Goal: Transaction & Acquisition: Register for event/course

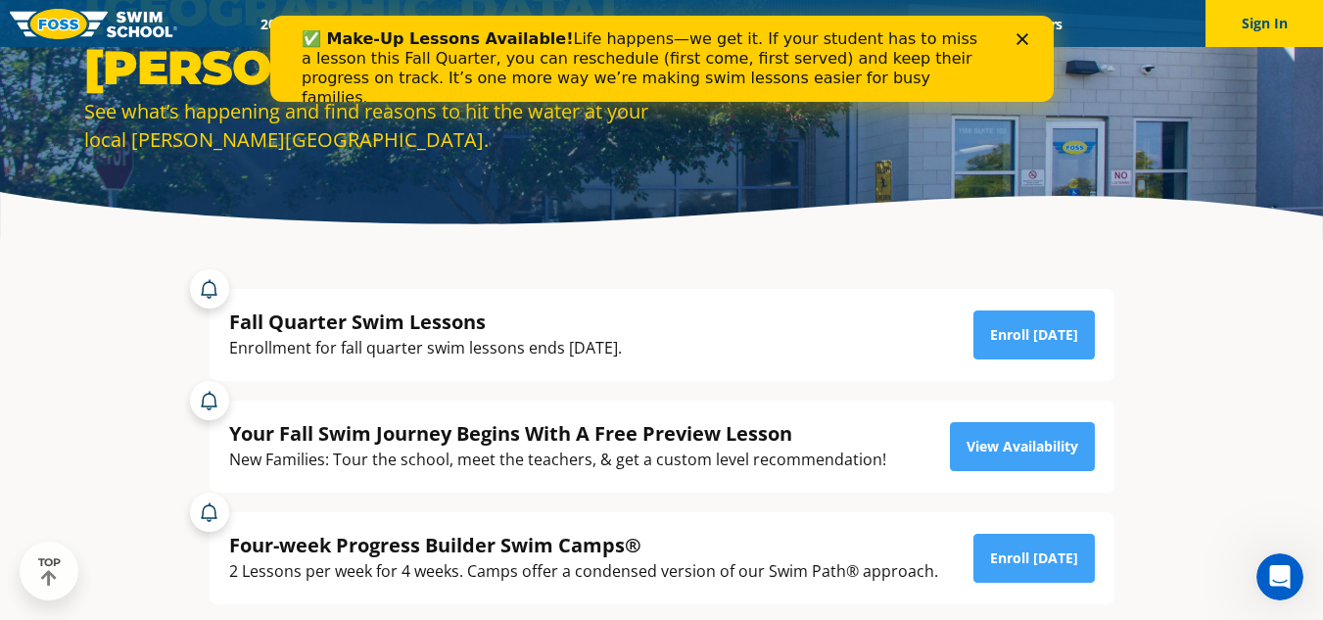
scroll to position [196, 0]
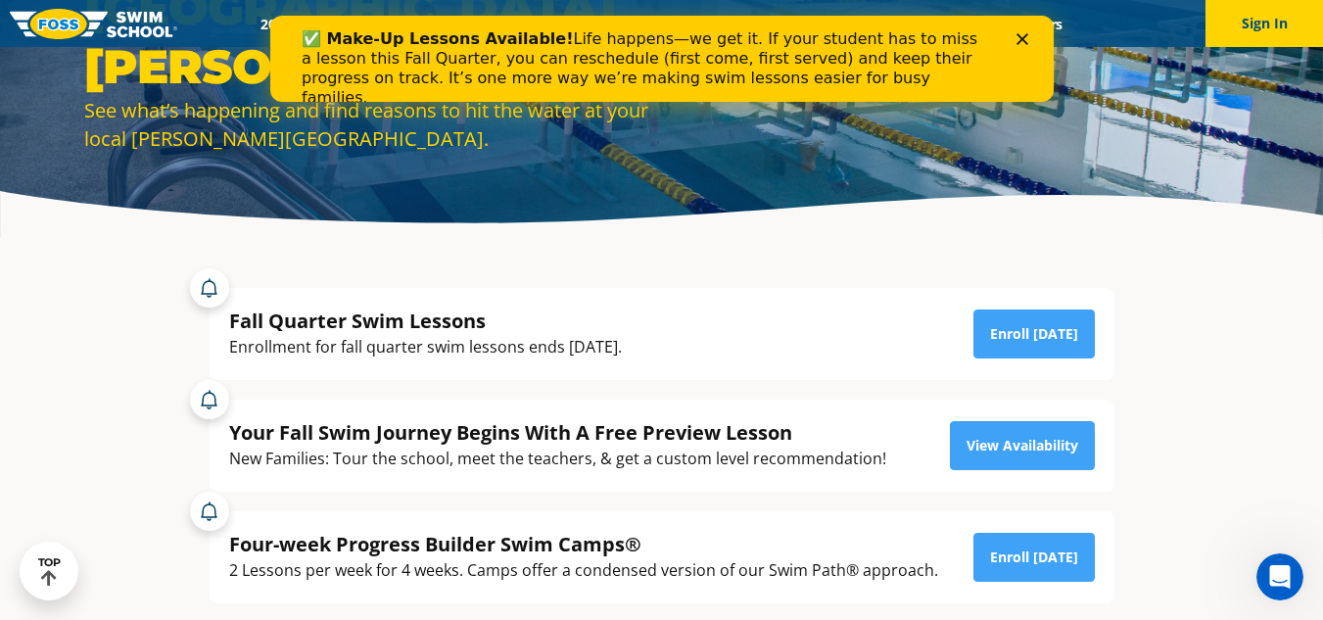
drag, startPoint x: 561, startPoint y: 347, endPoint x: 666, endPoint y: 346, distance: 104.8
click at [666, 346] on div "Fall Quarter Swim Lessons Enrollment for fall quarter swim lessons ends October…" at bounding box center [662, 333] width 866 height 53
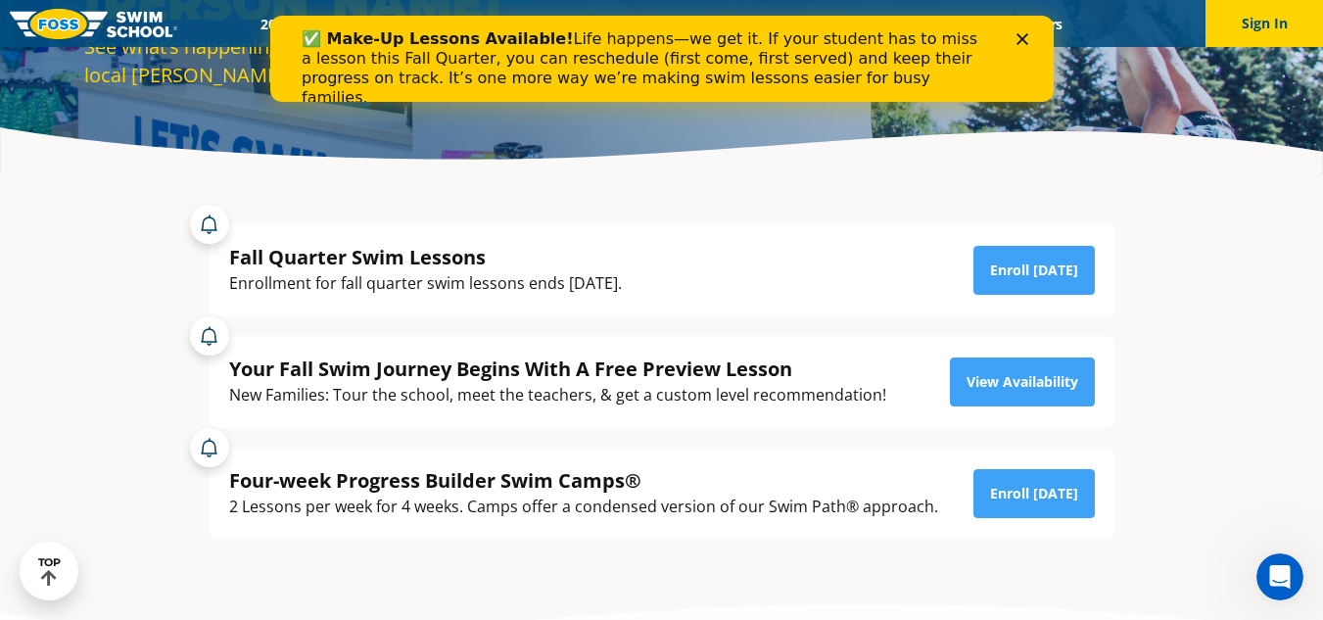
scroll to position [294, 0]
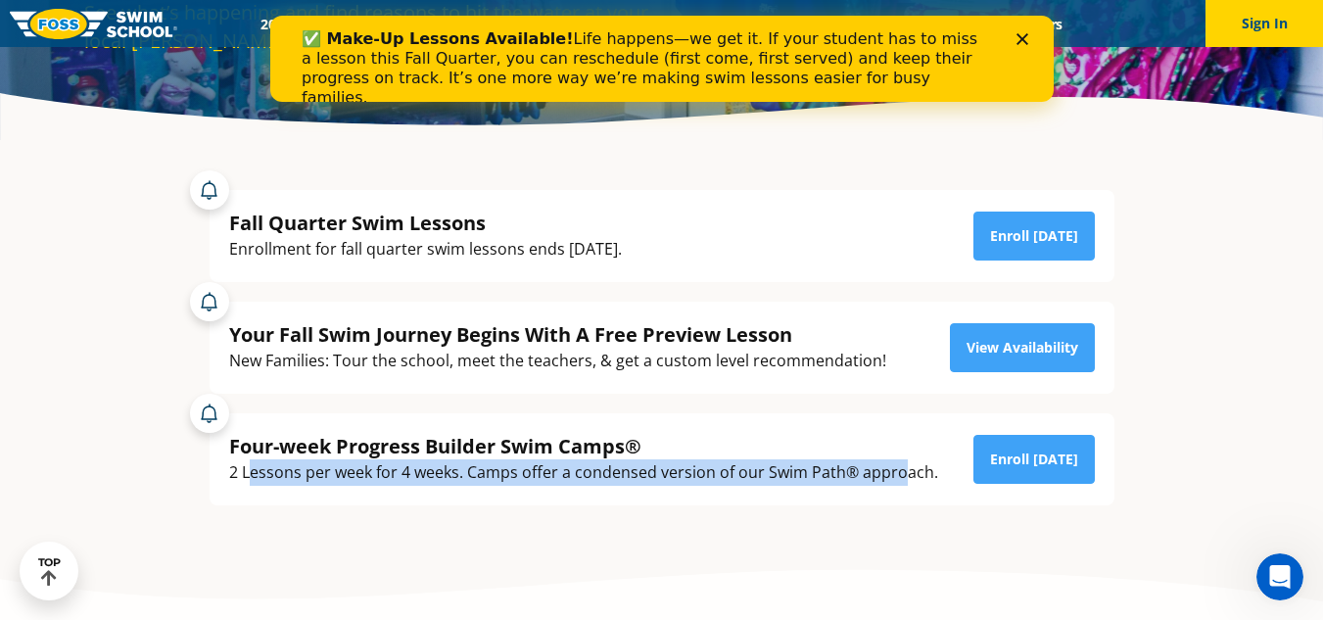
drag, startPoint x: 246, startPoint y: 473, endPoint x: 901, endPoint y: 474, distance: 655.0
click at [901, 474] on div "2 Lessons per week for 4 weeks. Camps offer a condensed version of our Swim Pat…" at bounding box center [583, 472] width 709 height 26
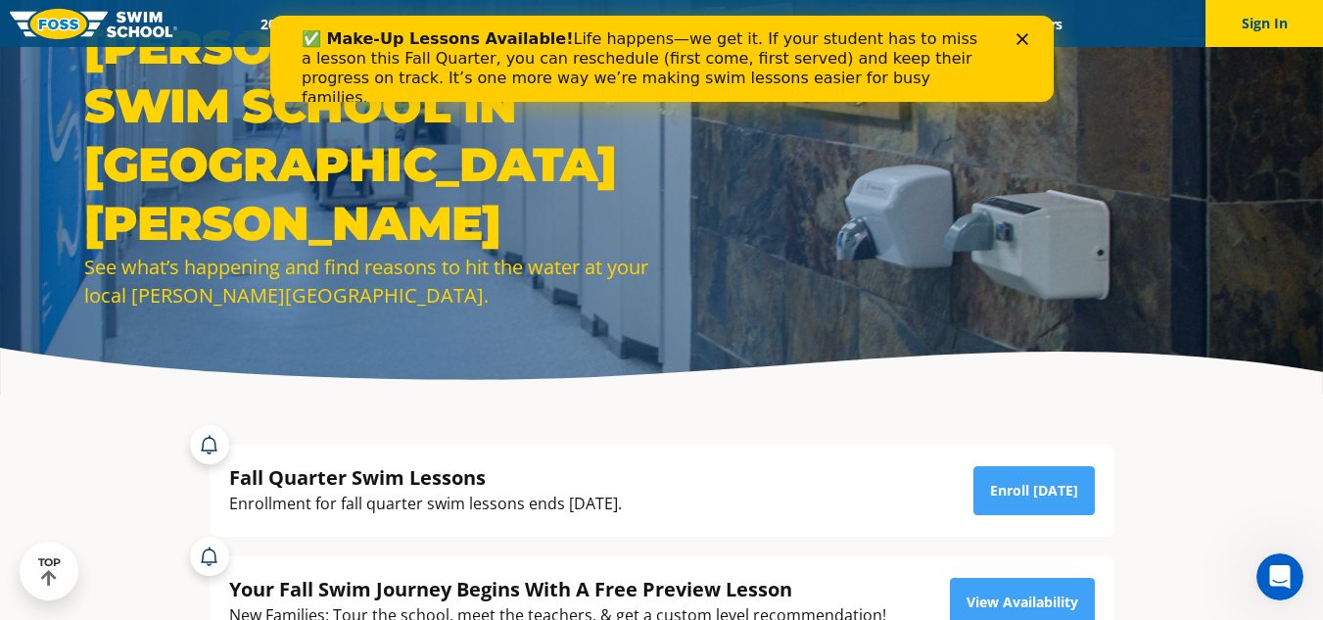
scroll to position [0, 0]
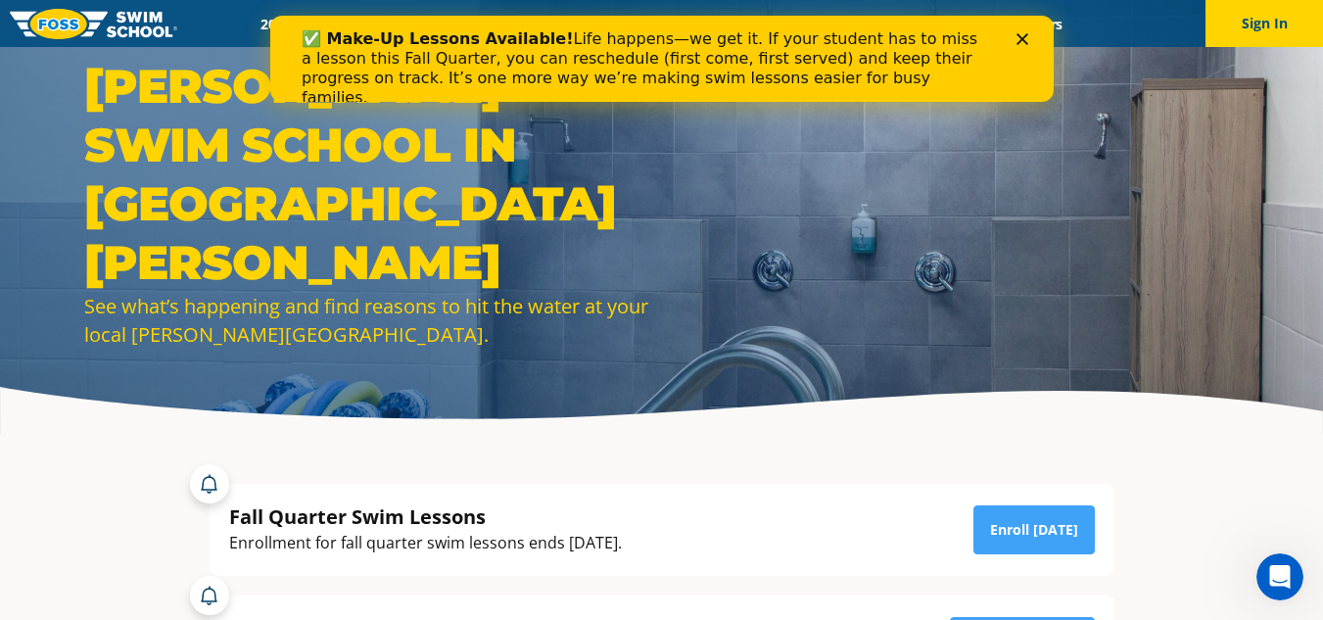
click at [1011, 36] on div "✅ Make-Up Lessons Available! Life happens—we get it. If your student has to mis…" at bounding box center [661, 68] width 721 height 90
click at [1018, 36] on polygon "Close" at bounding box center [1021, 39] width 12 height 12
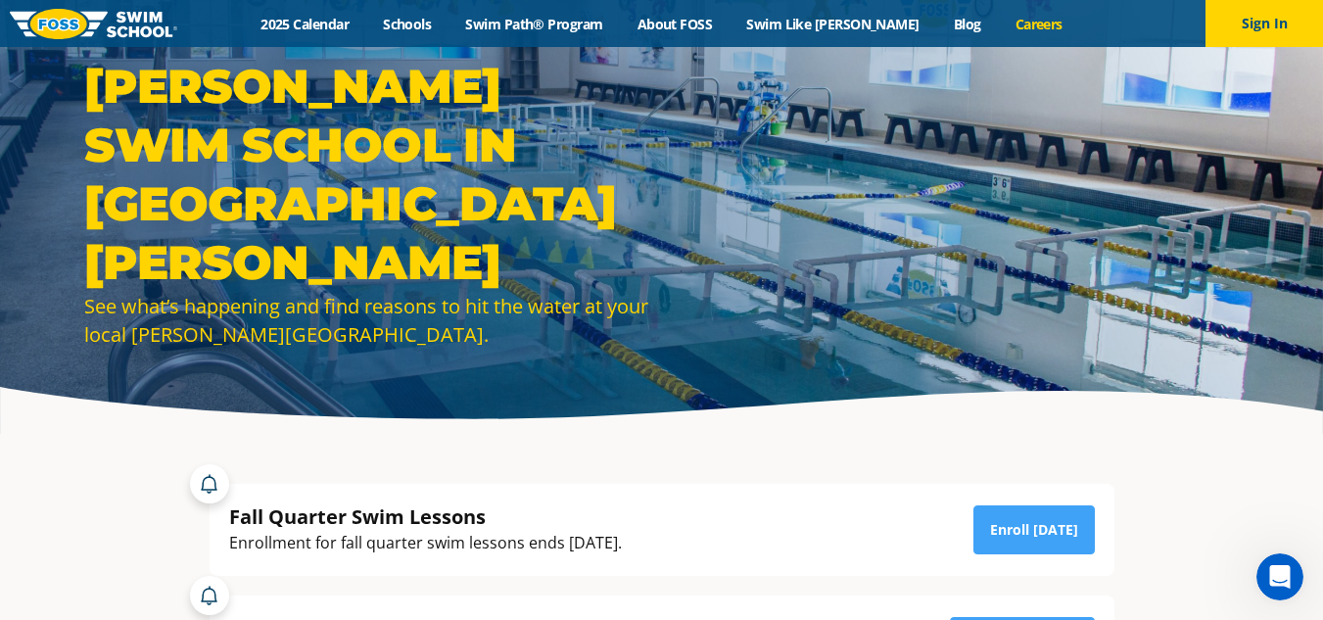
click at [1018, 23] on link "Careers" at bounding box center [1038, 24] width 81 height 19
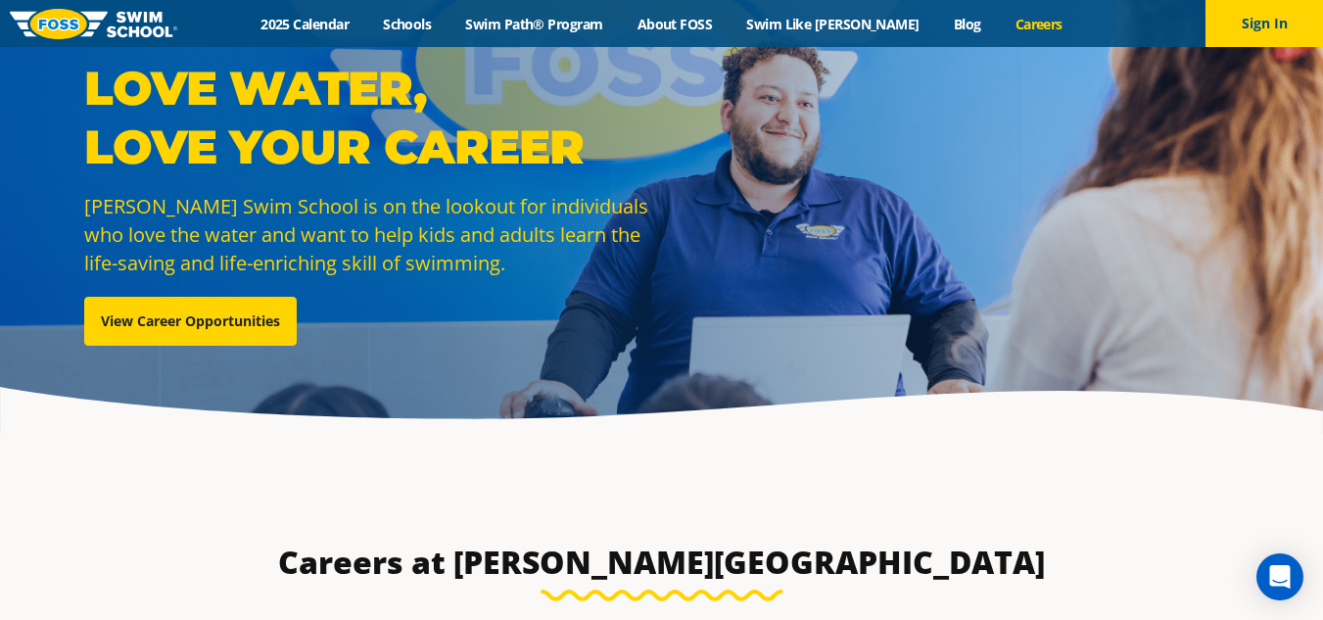
click at [885, 47] on div "Love Water, Love Your Career Foss Swim School is on the lookout for individuals…" at bounding box center [661, 217] width 1323 height 434
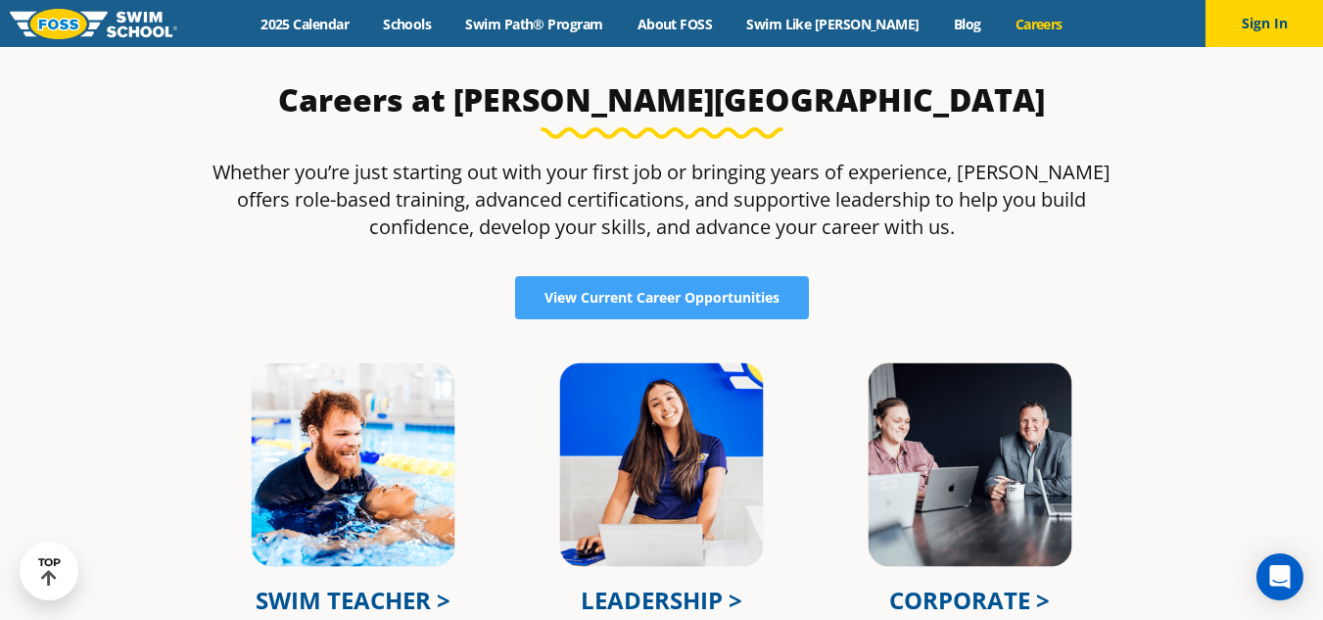
scroll to position [490, 0]
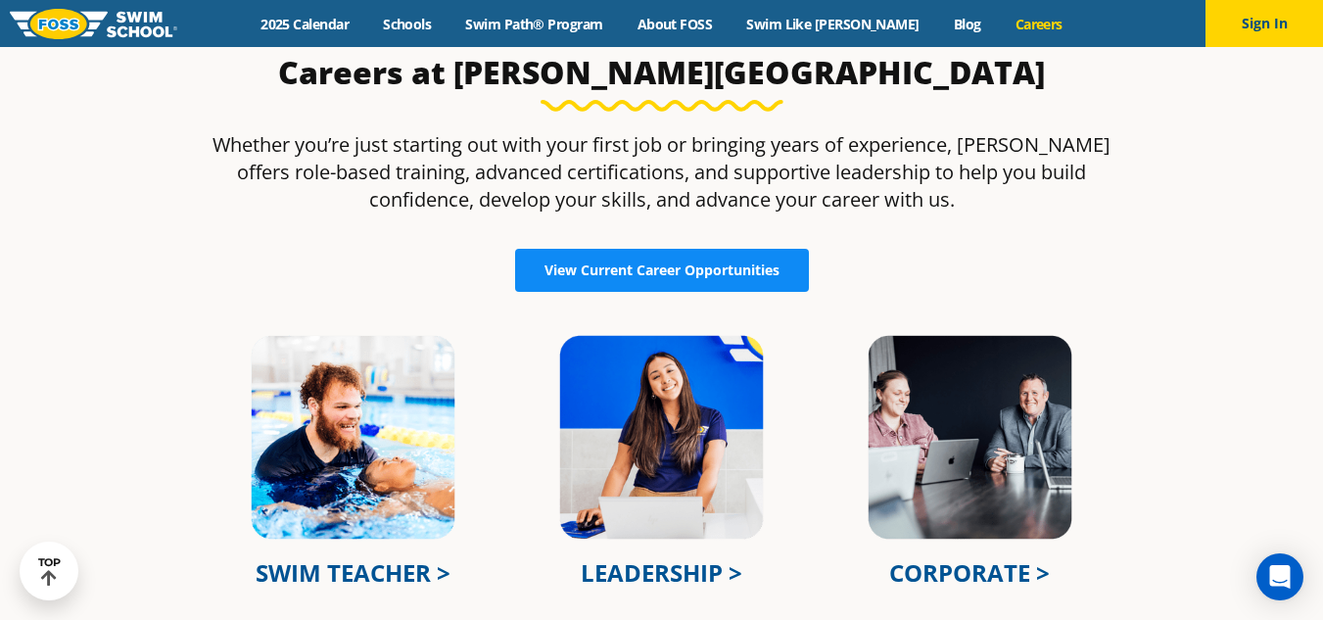
click at [629, 263] on span "View Current Career Opportunities" at bounding box center [661, 270] width 235 height 14
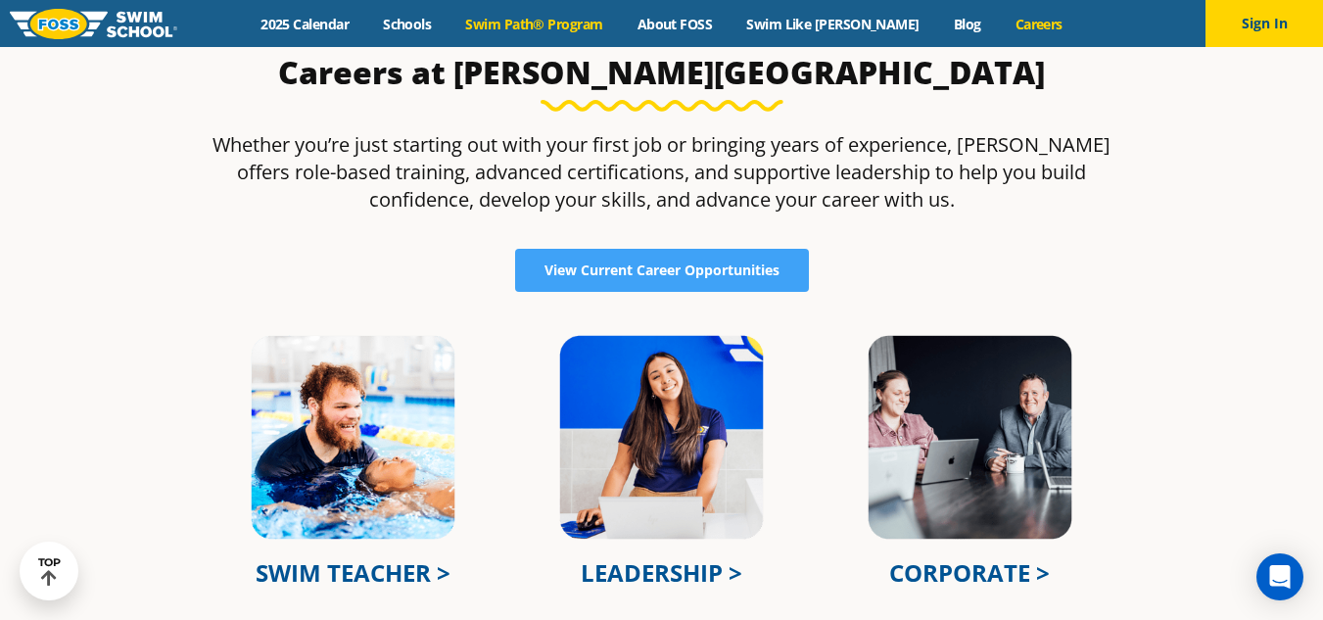
click at [535, 23] on link "Swim Path® Program" at bounding box center [533, 24] width 171 height 19
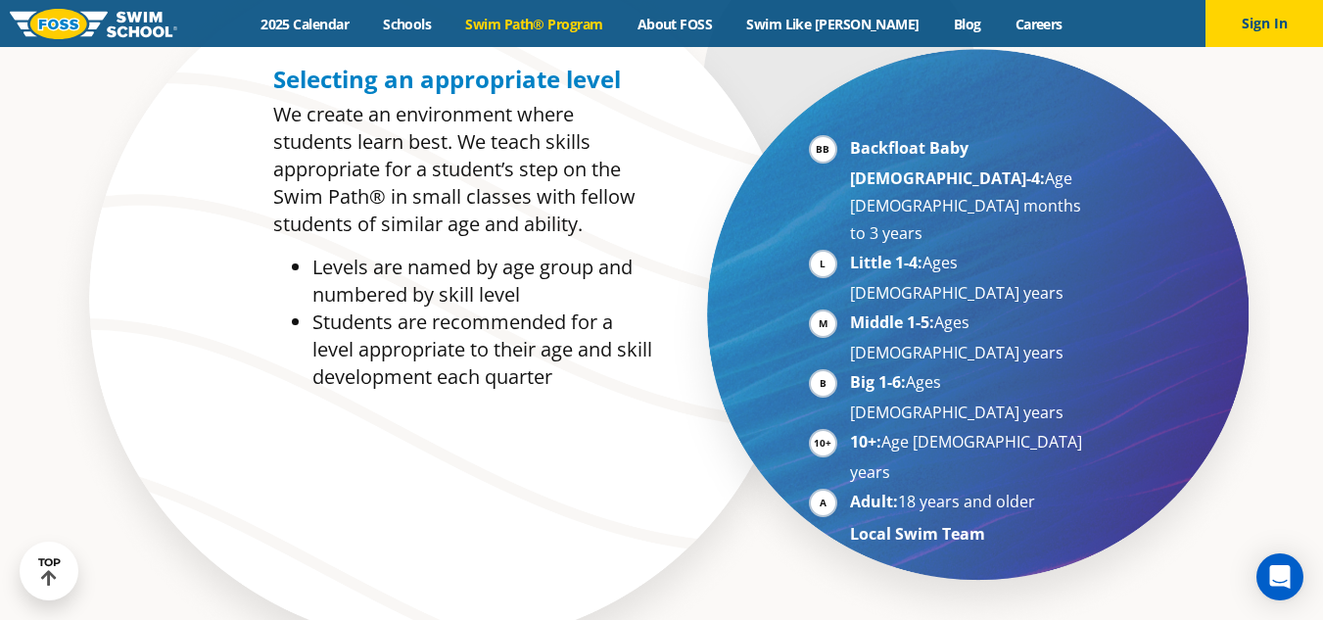
scroll to position [881, 0]
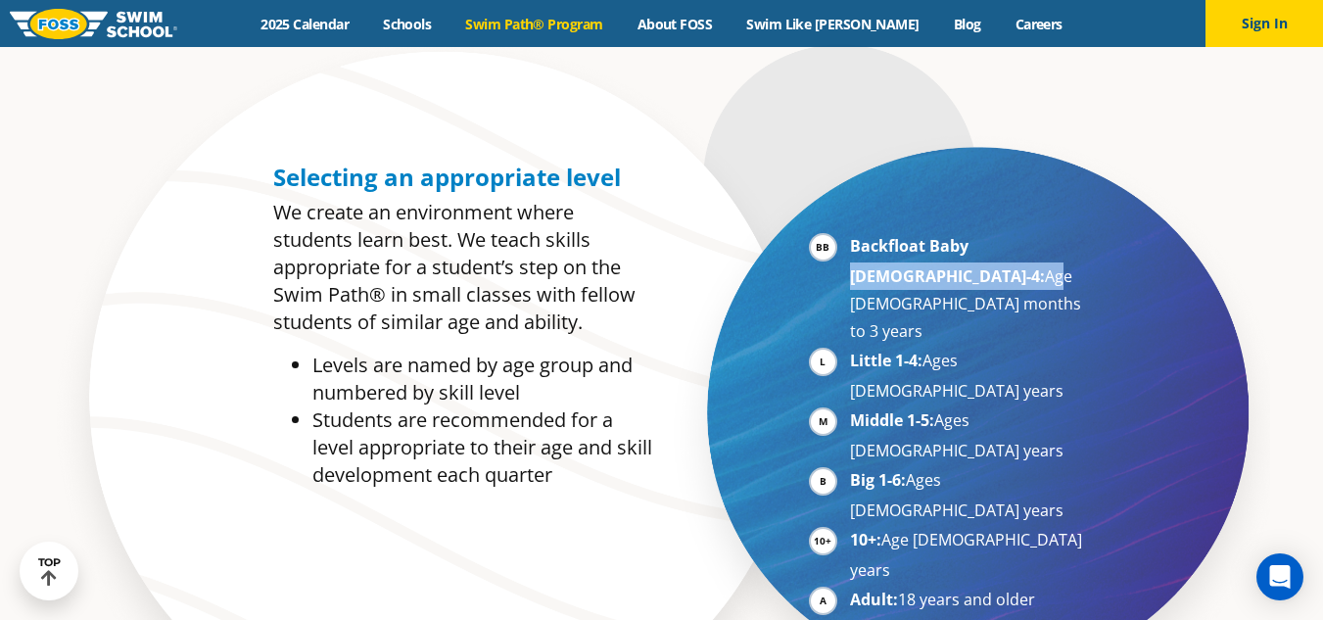
drag, startPoint x: 972, startPoint y: 244, endPoint x: 1008, endPoint y: 242, distance: 35.3
click at [1008, 242] on li "Backfloat Baby 1-4: Age 6 months to 3 years" at bounding box center [970, 288] width 240 height 113
click at [850, 466] on li "Big 1-6: Ages 7-10 years" at bounding box center [970, 495] width 240 height 58
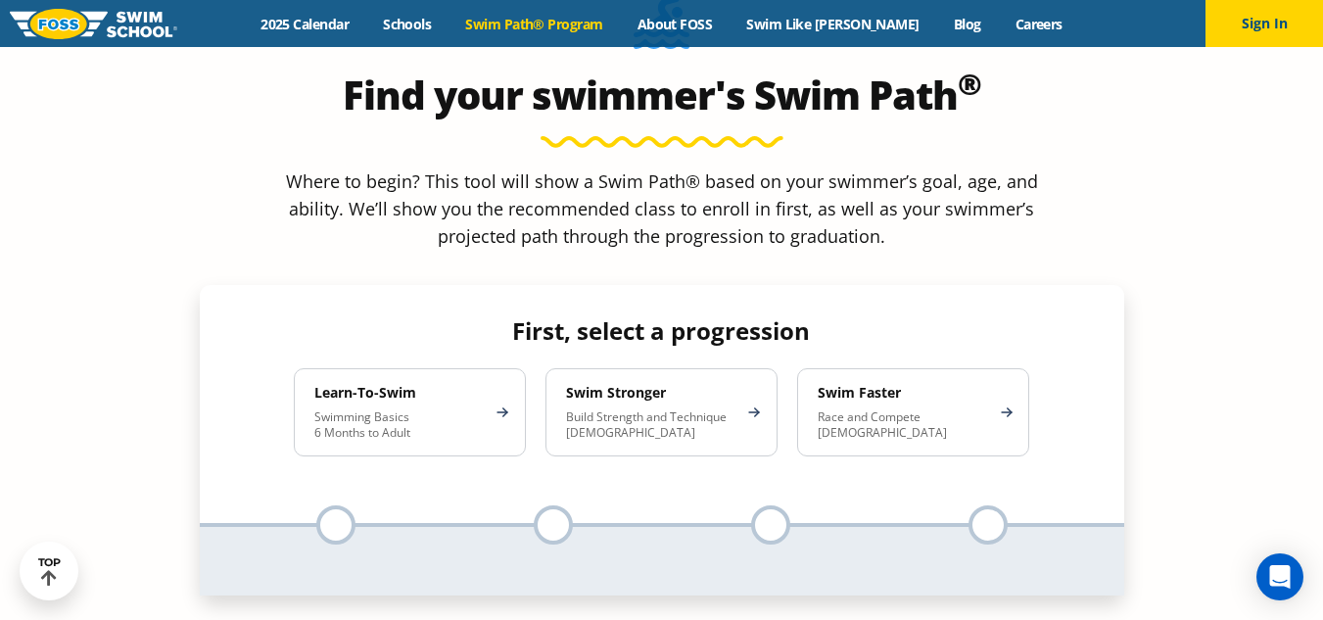
scroll to position [1762, 0]
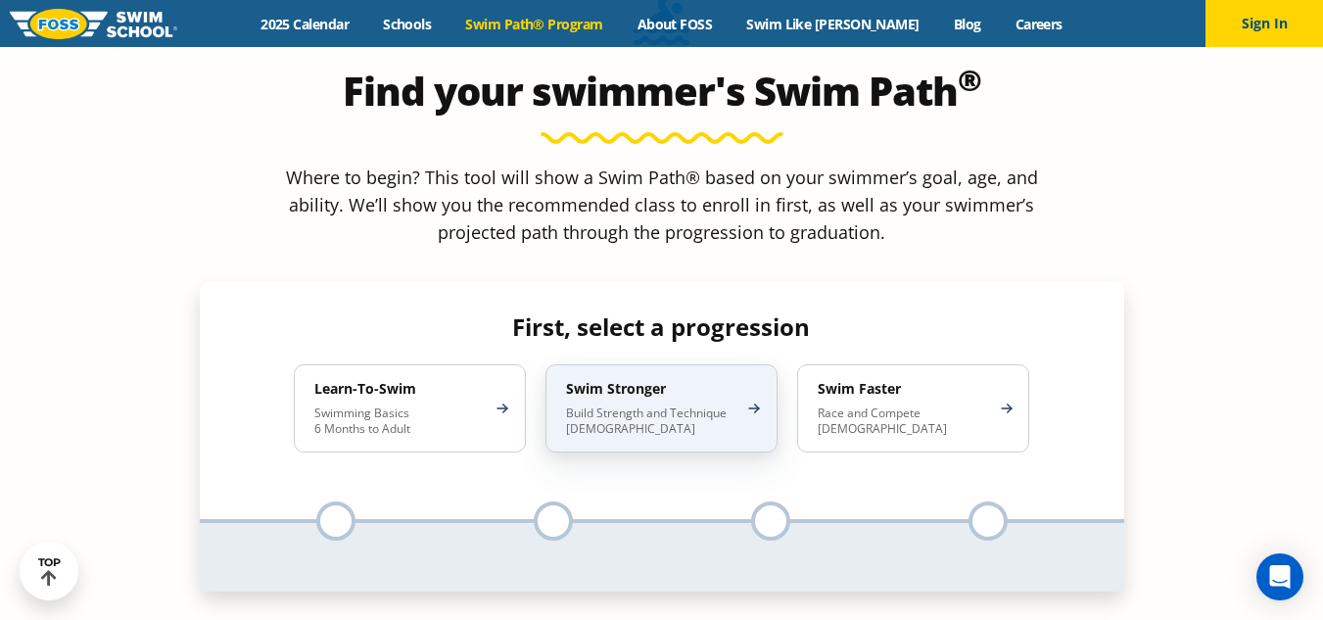
click at [547, 364] on div "Swim Stronger Build Strength and Technique 5-13 Years Old" at bounding box center [661, 408] width 232 height 88
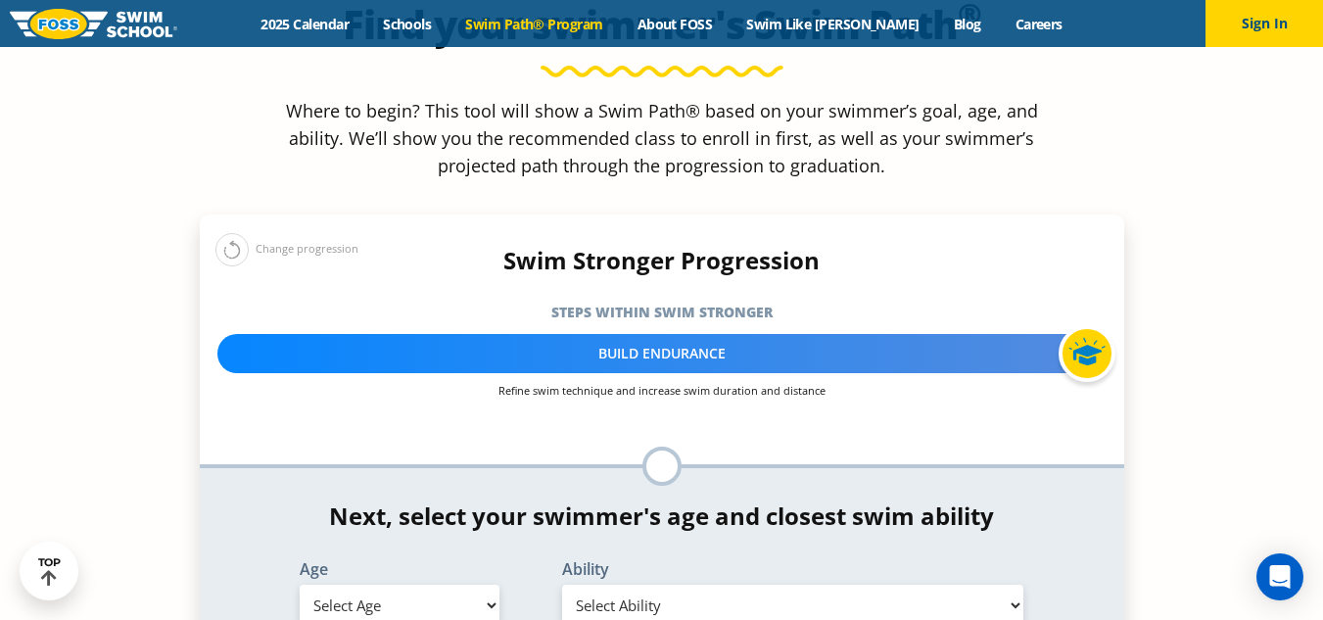
scroll to position [1860, 0]
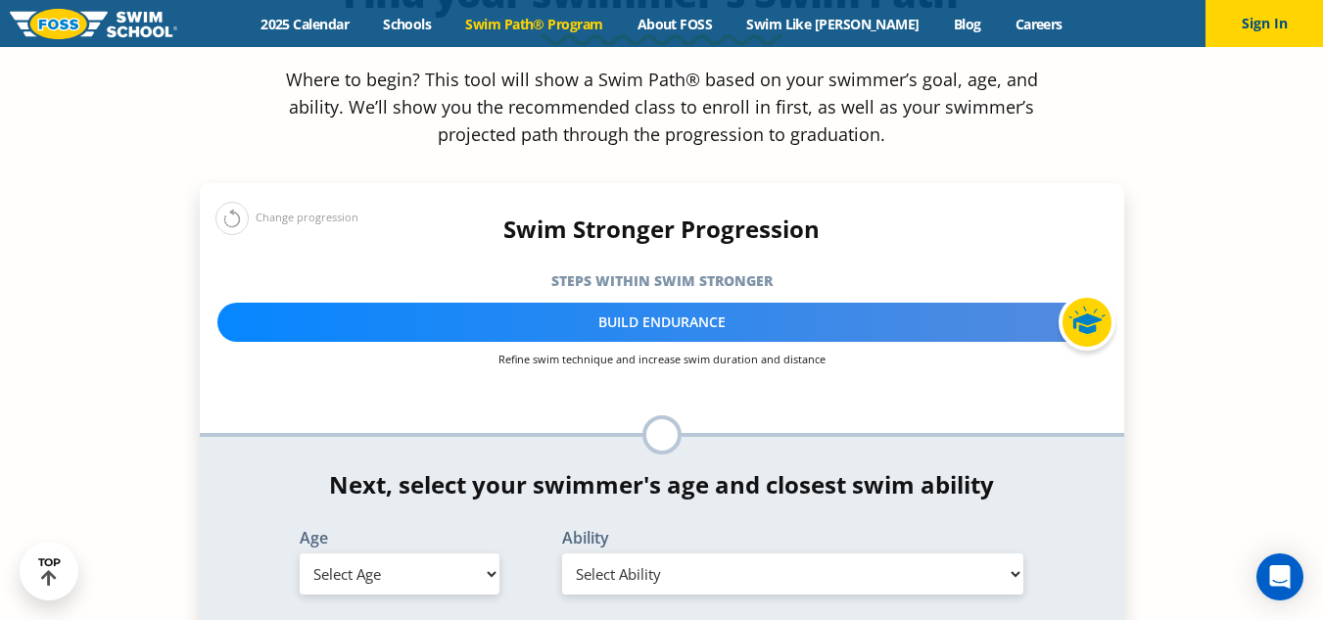
click at [466, 553] on select "Select Age 6 months - 1 year 1 year 2 years 3 years 4 years 5 years 6 years 7 y…" at bounding box center [400, 573] width 200 height 41
select select "10-years-"
click at [300, 553] on select "Select Age 6 months - 1 year 1 year 2 years 3 years 4 years 5 years 6 years 7 y…" at bounding box center [400, 573] width 200 height 41
click at [642, 553] on select "Select Ability First in-water experience When in the water, reliant on a life j…" at bounding box center [793, 573] width 462 height 41
click at [562, 553] on select "Select Ability First in-water experience When in the water, reliant on a life j…" at bounding box center [793, 573] width 462 height 41
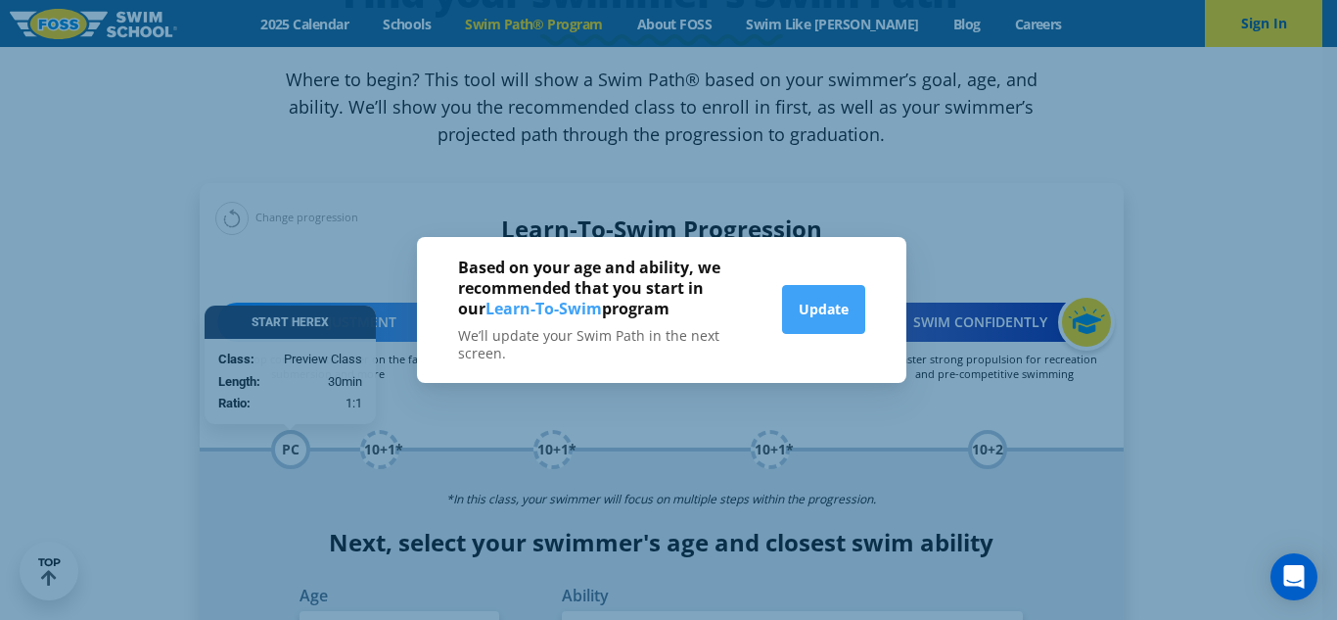
click at [1018, 389] on div "Based on your age and ability, we recommended that you start in our Learn-To-Sw…" at bounding box center [668, 310] width 1337 height 620
click at [835, 320] on button "Update" at bounding box center [823, 309] width 83 height 49
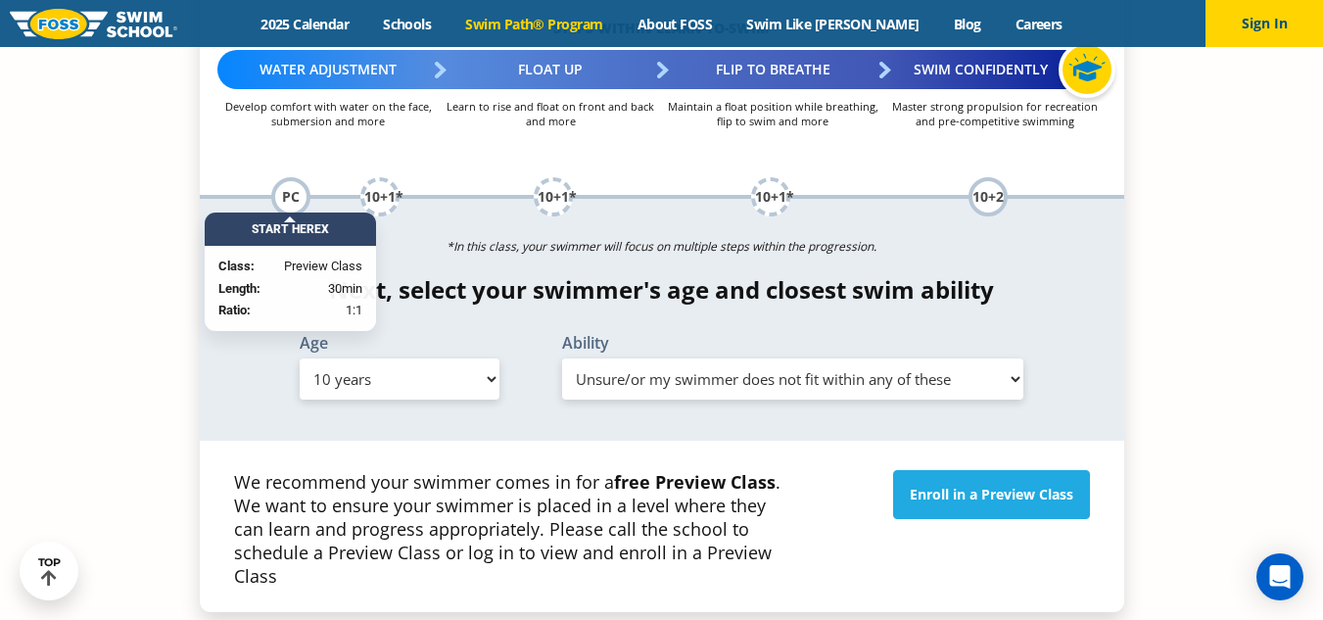
scroll to position [2056, 0]
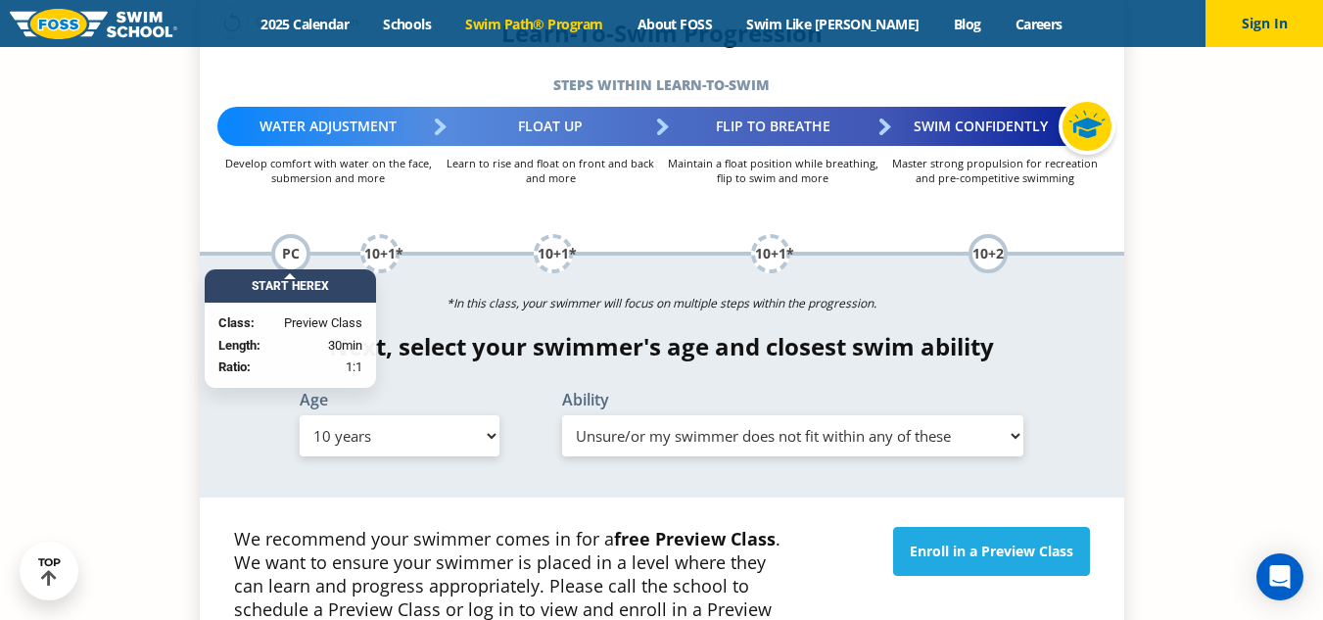
click at [687, 415] on select "Select Ability First in-water experience When in the water, reliant on a life j…" at bounding box center [793, 435] width 462 height 41
select select "10-years--able-to-swim-front-crawl-40-ft-backstroke-40-ft-and-breaststroke-15-ft"
click at [562, 415] on select "Select Ability First in-water experience When in the water, reliant on a life j…" at bounding box center [793, 435] width 462 height 41
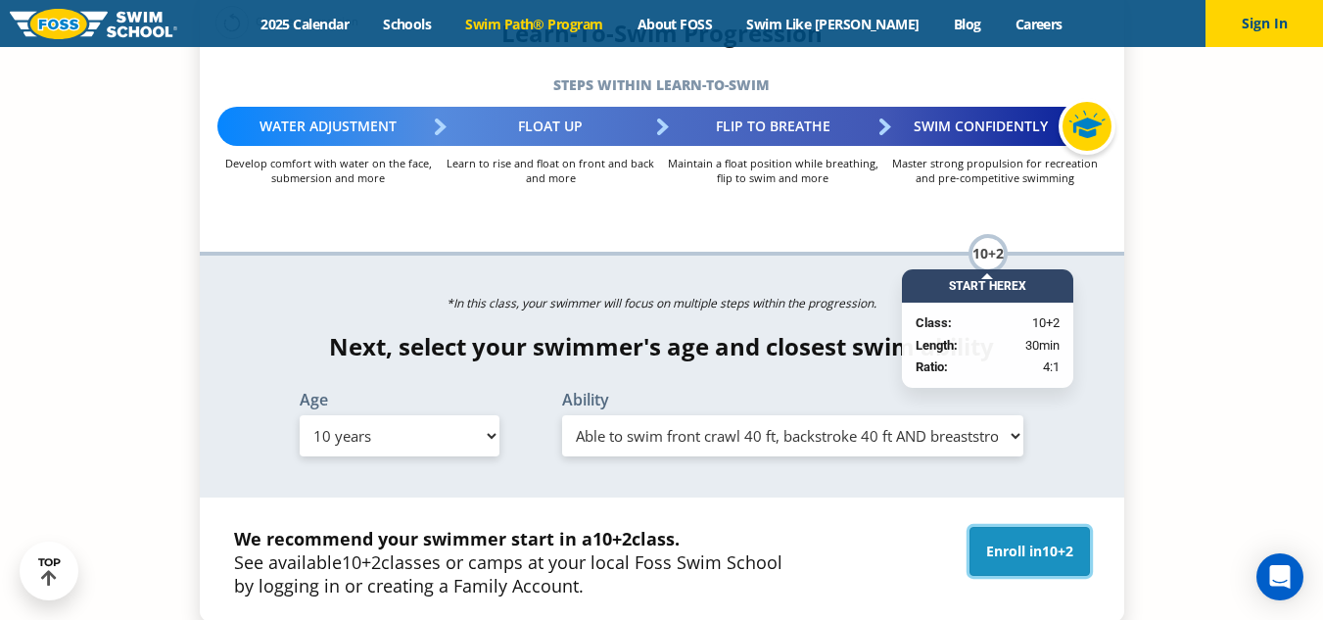
click at [1025, 527] on link "Enroll in 10+2" at bounding box center [1029, 551] width 120 height 49
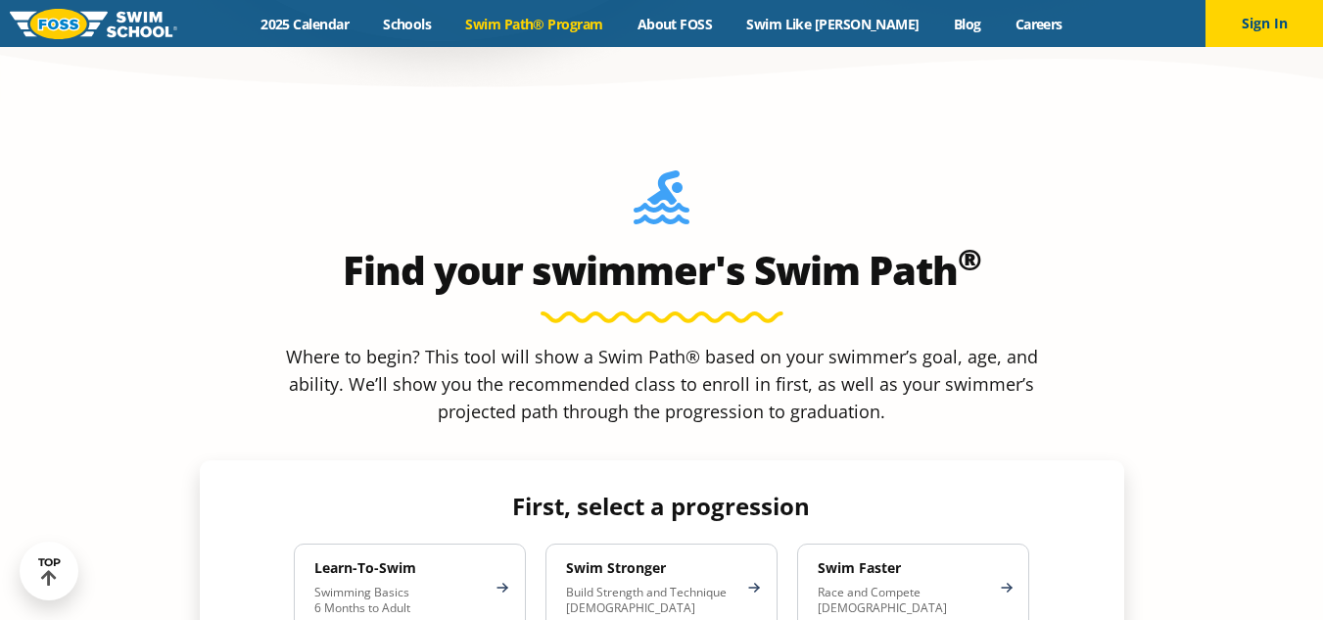
scroll to position [1371, 0]
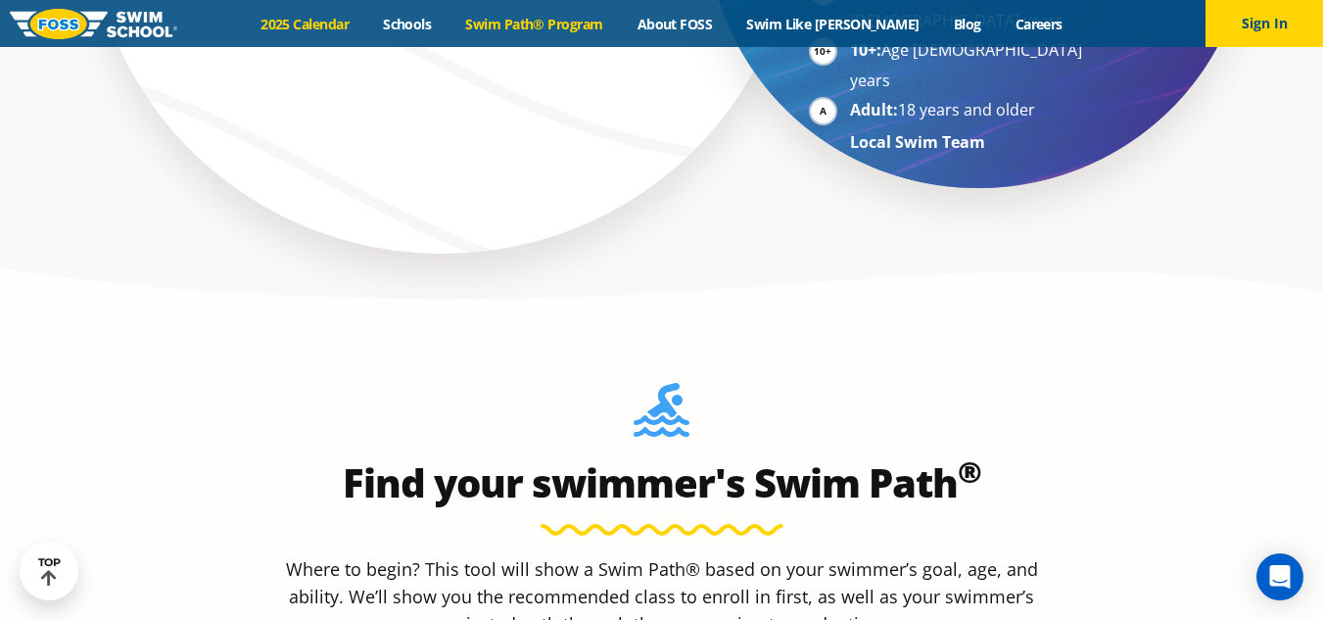
click at [365, 25] on link "2025 Calendar" at bounding box center [305, 24] width 122 height 19
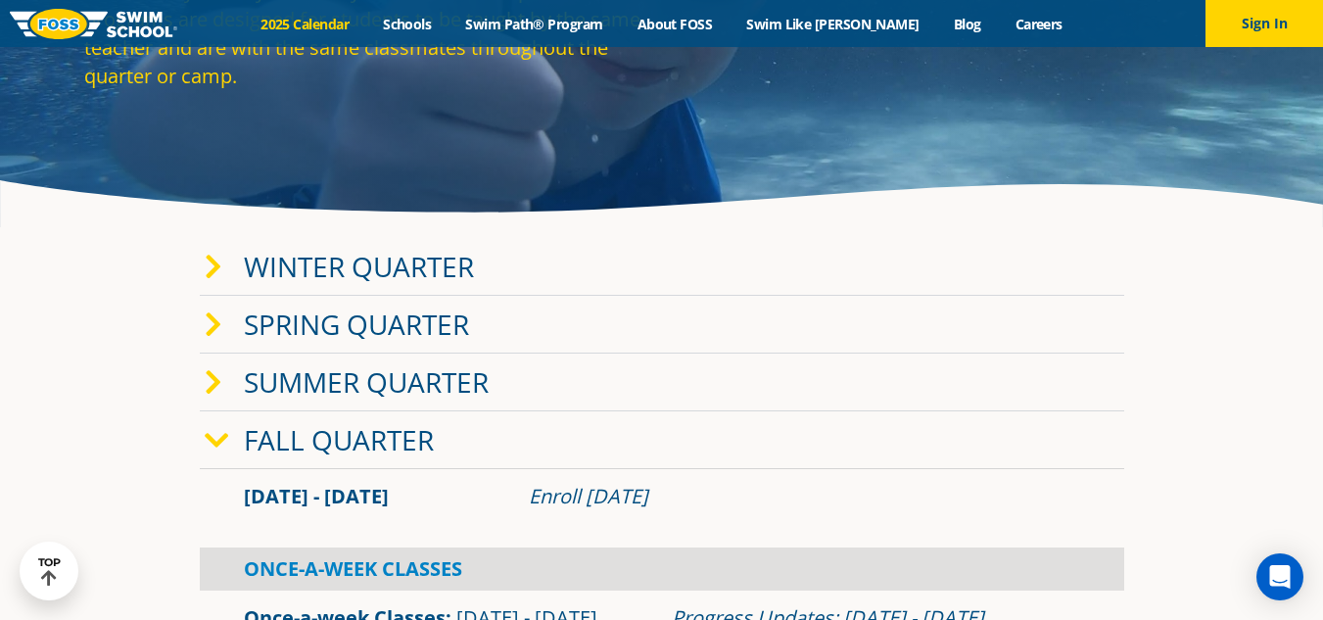
scroll to position [196, 0]
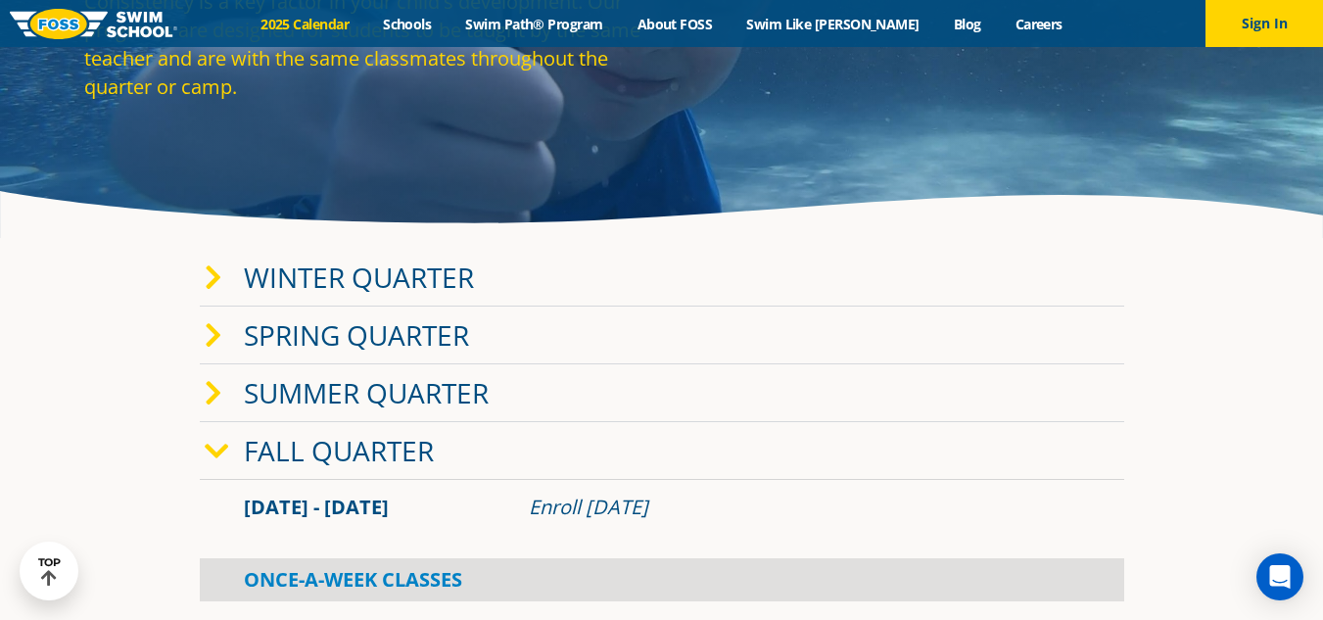
click at [203, 281] on div "Winter Quarter" at bounding box center [662, 278] width 924 height 58
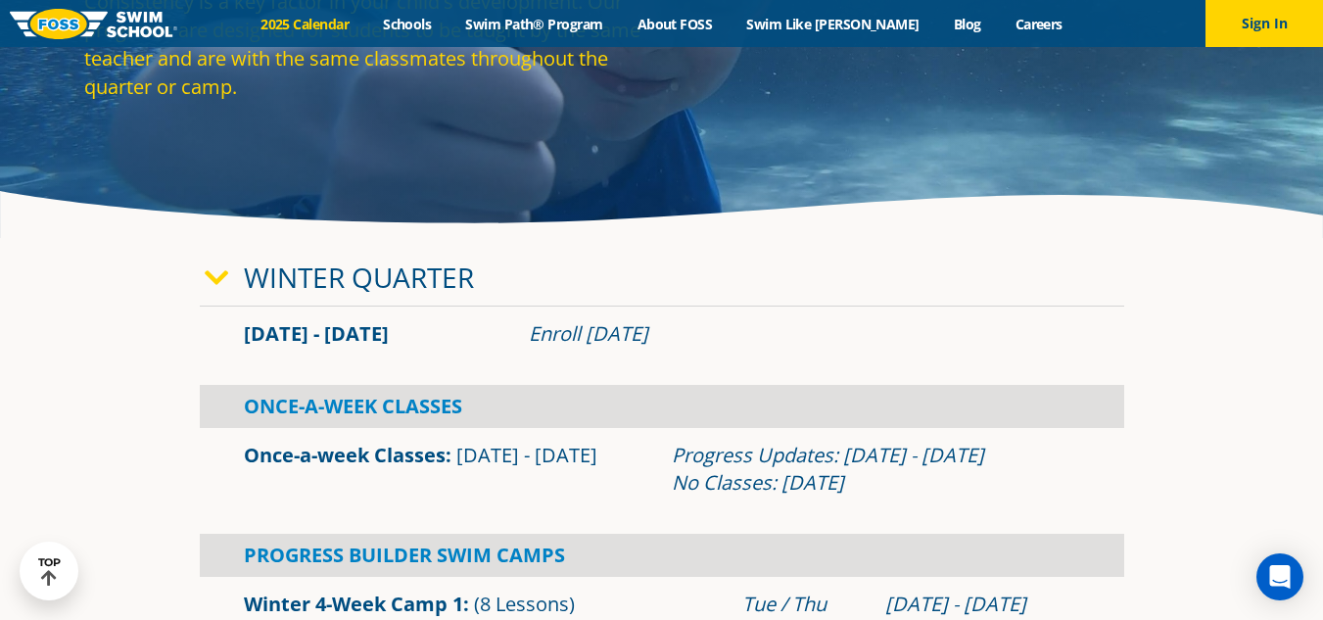
click at [216, 282] on icon at bounding box center [217, 277] width 24 height 27
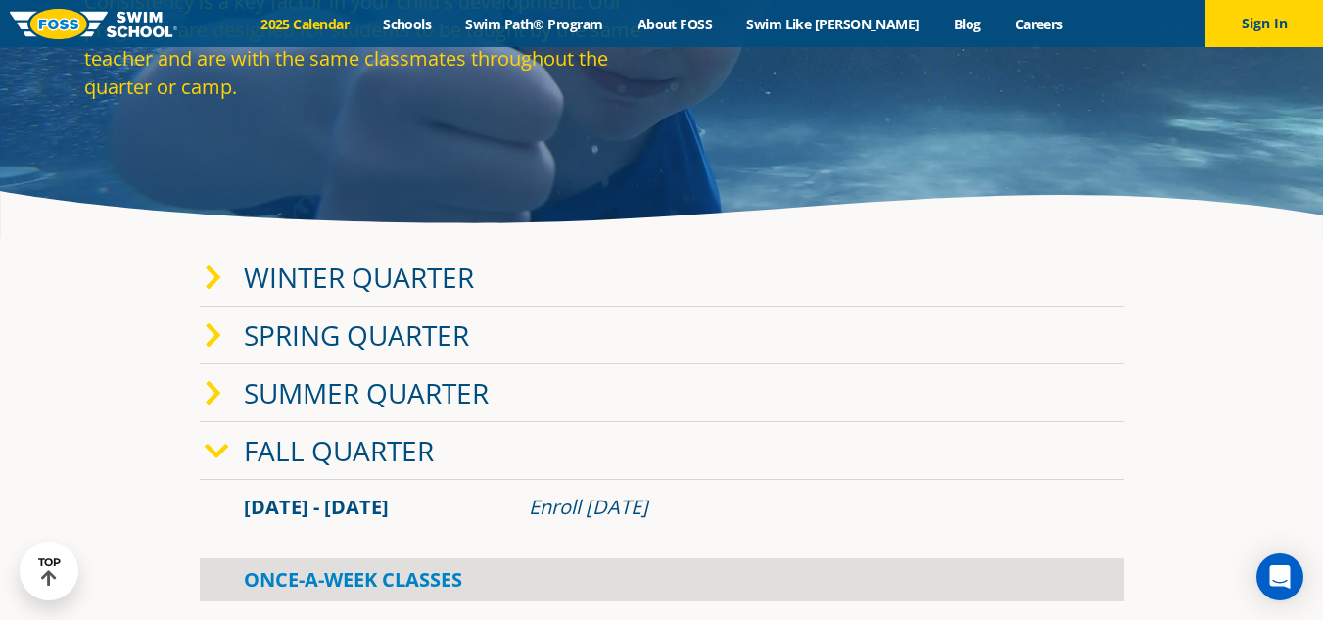
click at [212, 438] on icon at bounding box center [217, 451] width 24 height 27
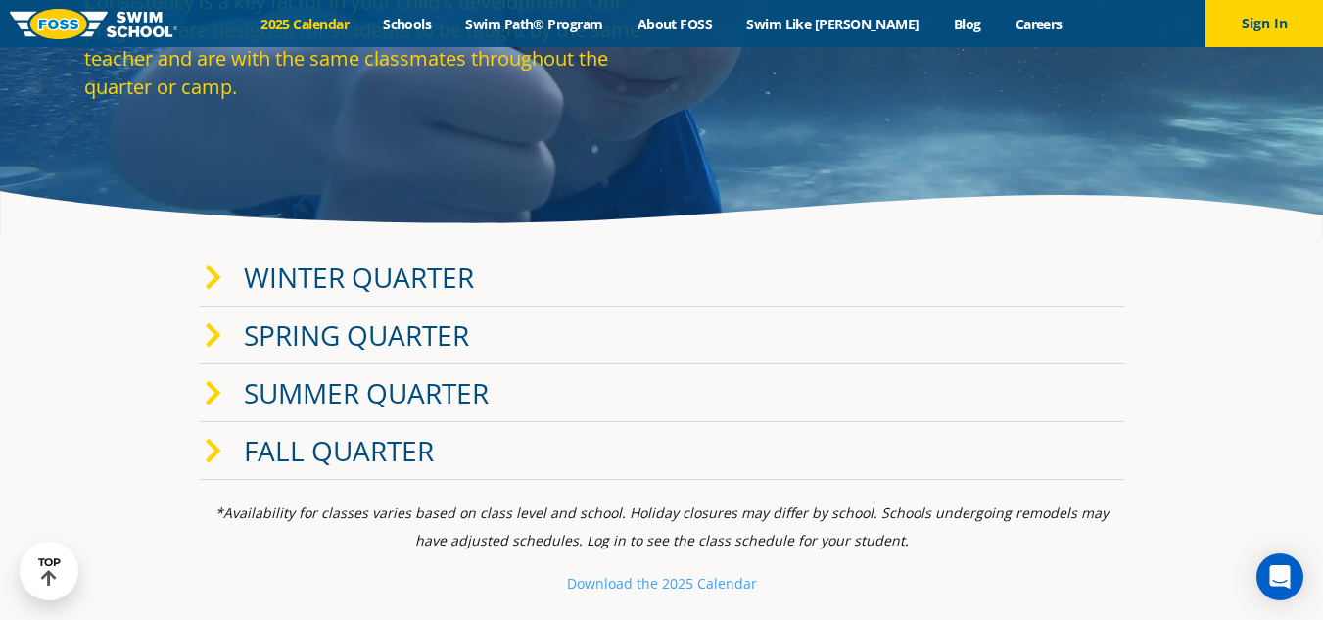
click at [212, 441] on icon at bounding box center [214, 451] width 18 height 27
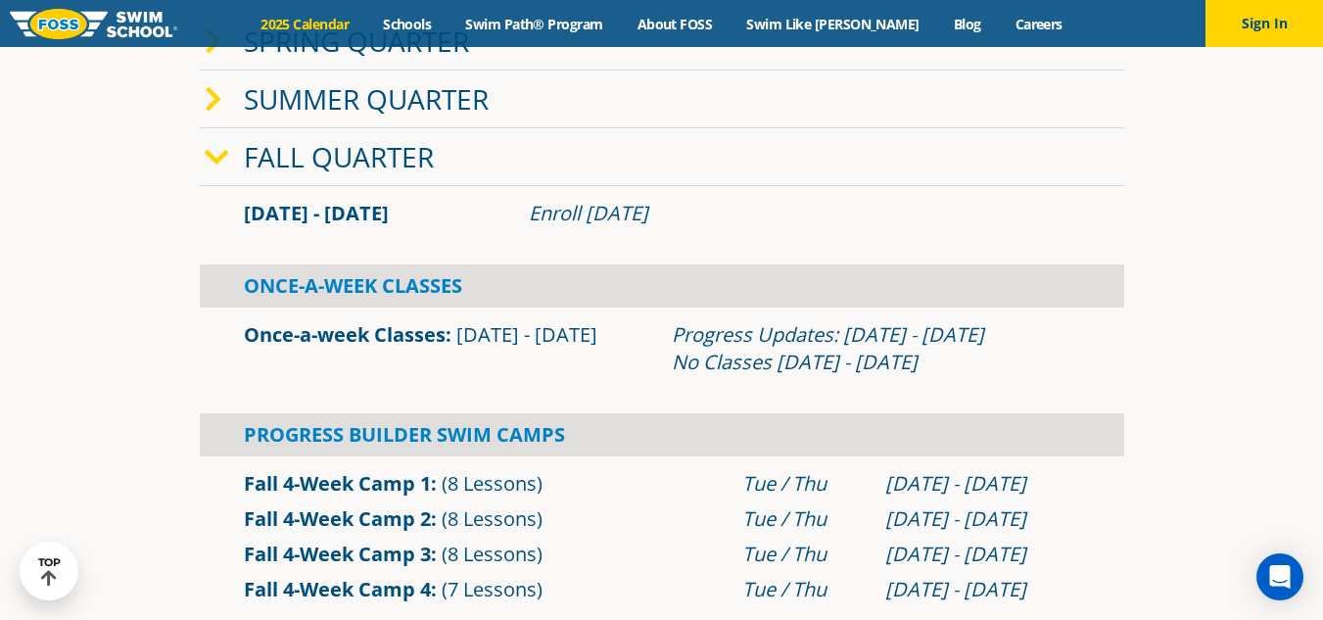
scroll to position [587, 0]
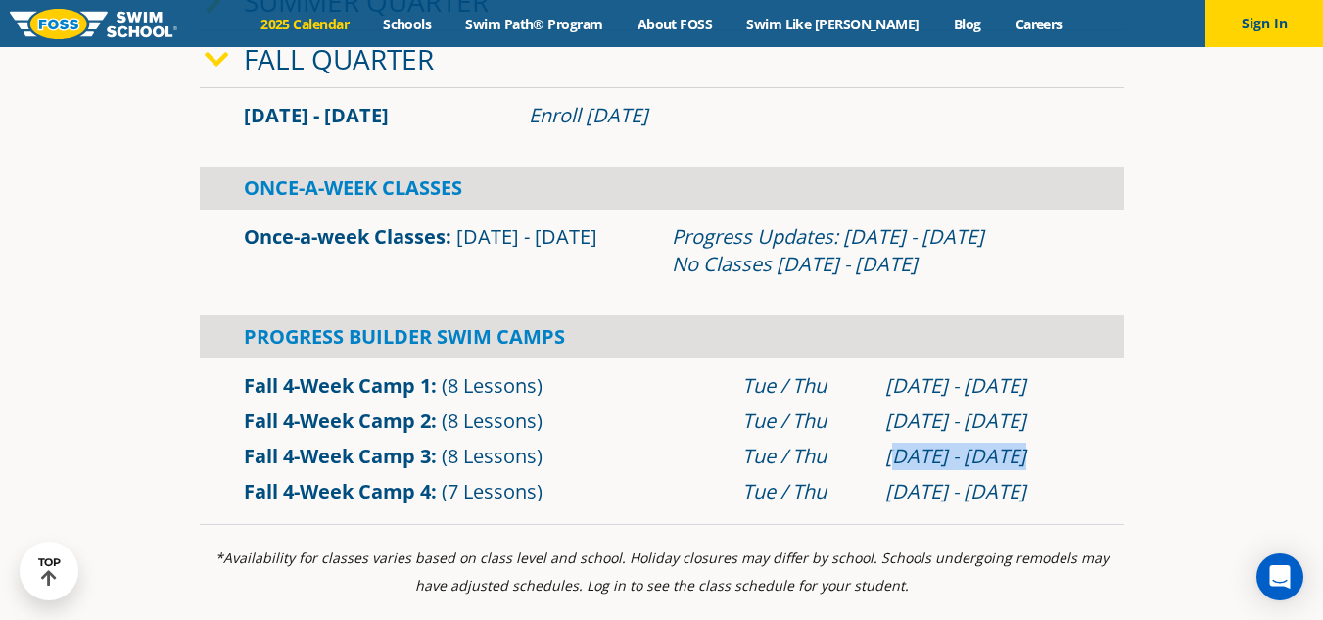
drag, startPoint x: 902, startPoint y: 451, endPoint x: 1052, endPoint y: 448, distance: 149.8
click at [1052, 448] on div "Oct 28 - Nov 20" at bounding box center [982, 456] width 195 height 27
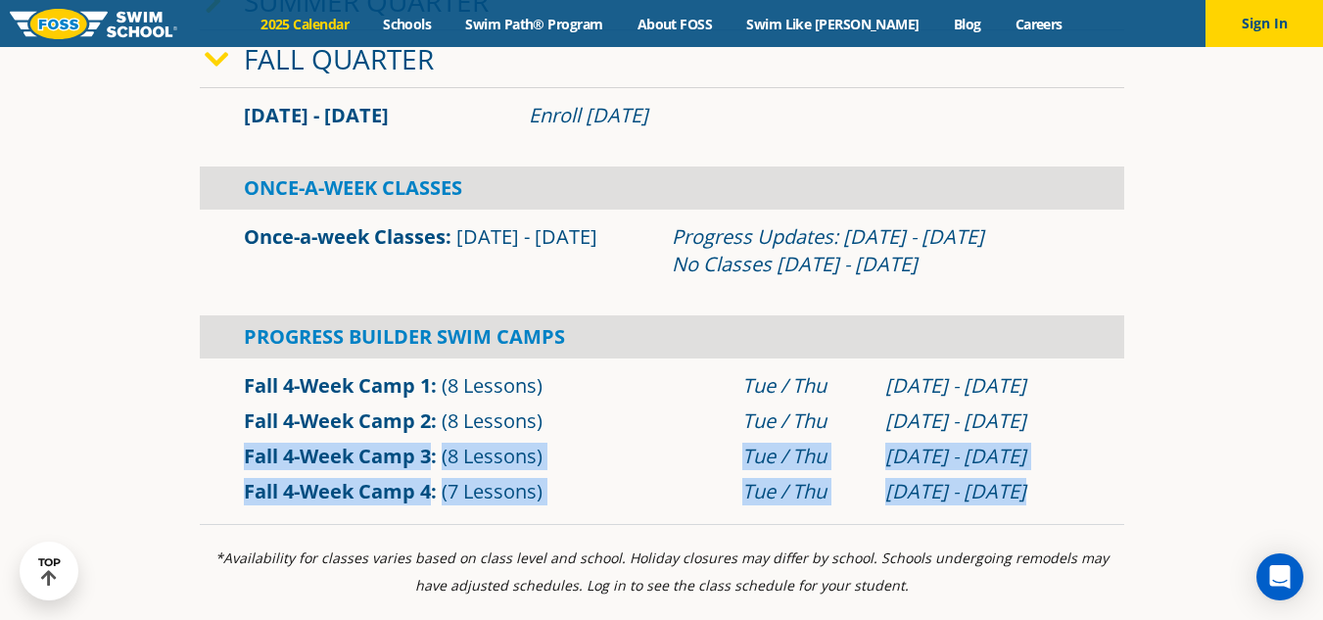
drag, startPoint x: 237, startPoint y: 464, endPoint x: 1104, endPoint y: 492, distance: 868.0
click at [1104, 492] on div "Fall 4-Week Camp 1 (8 Lessons) Tue / Thu Sep 2 - Sep 25" at bounding box center [662, 438] width 924 height 161
click at [1104, 492] on div "Fall 4-Week Camp 4 (7 Lessons) Tue / Thu Nov 25 - Dec 18" at bounding box center [662, 491] width 924 height 35
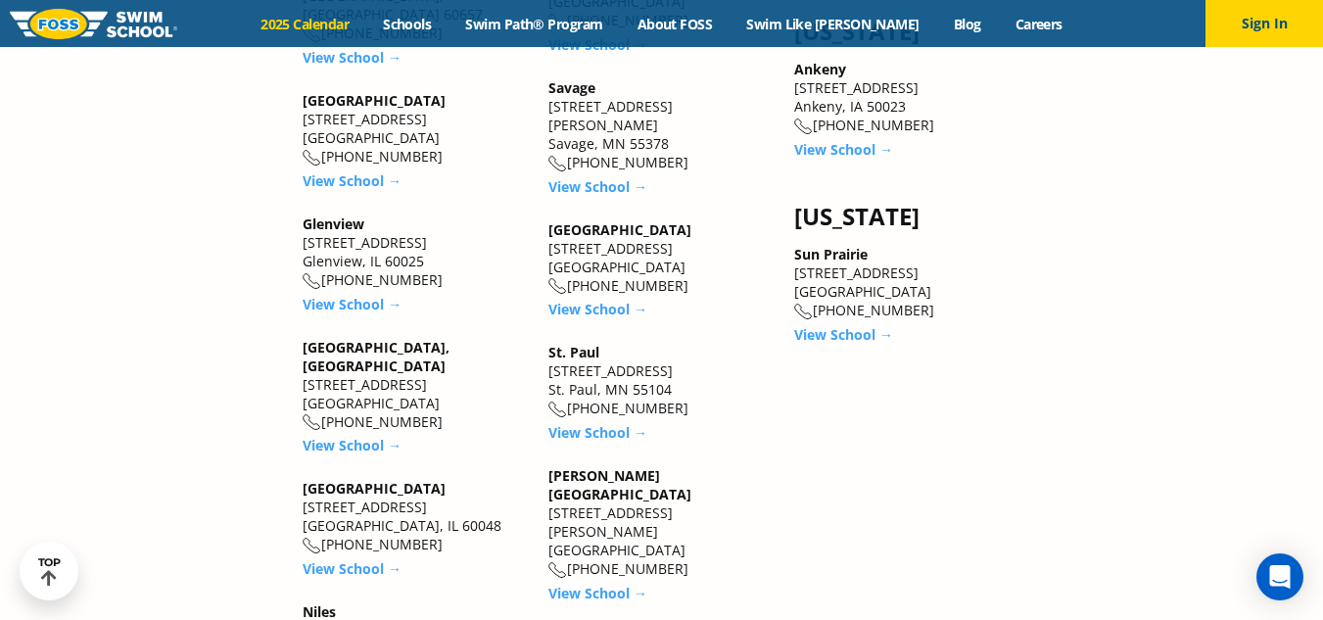
scroll to position [2644, 0]
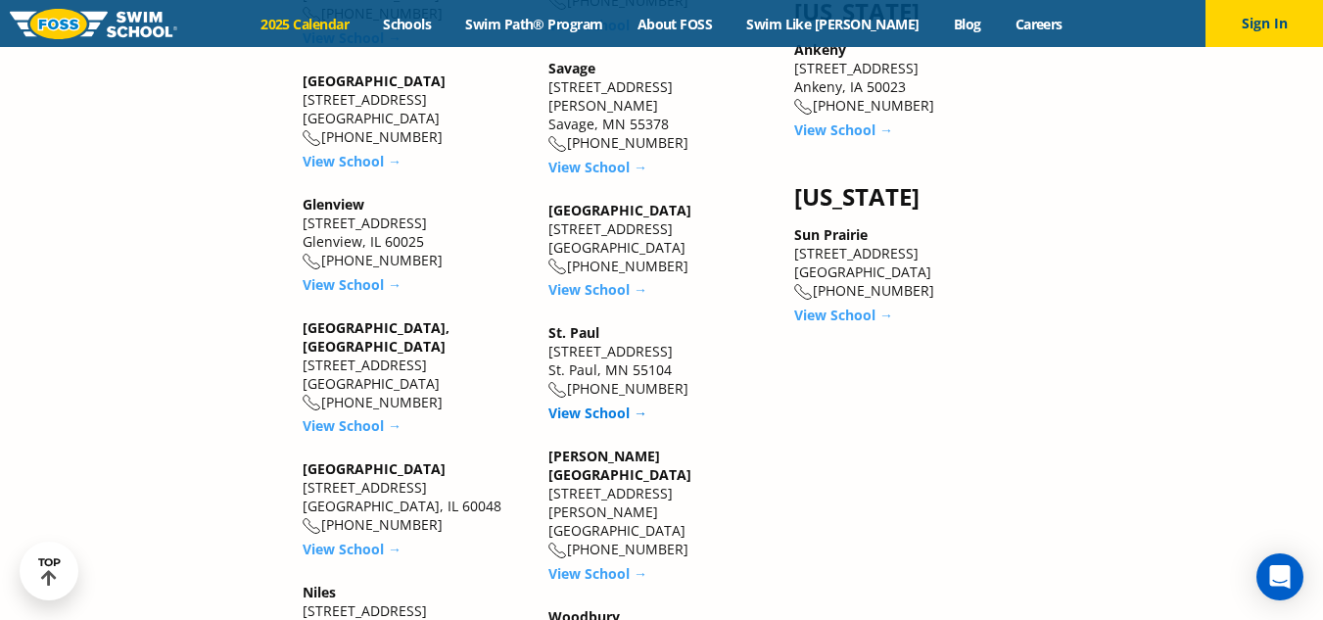
click at [604, 403] on link "View School →" at bounding box center [597, 412] width 99 height 19
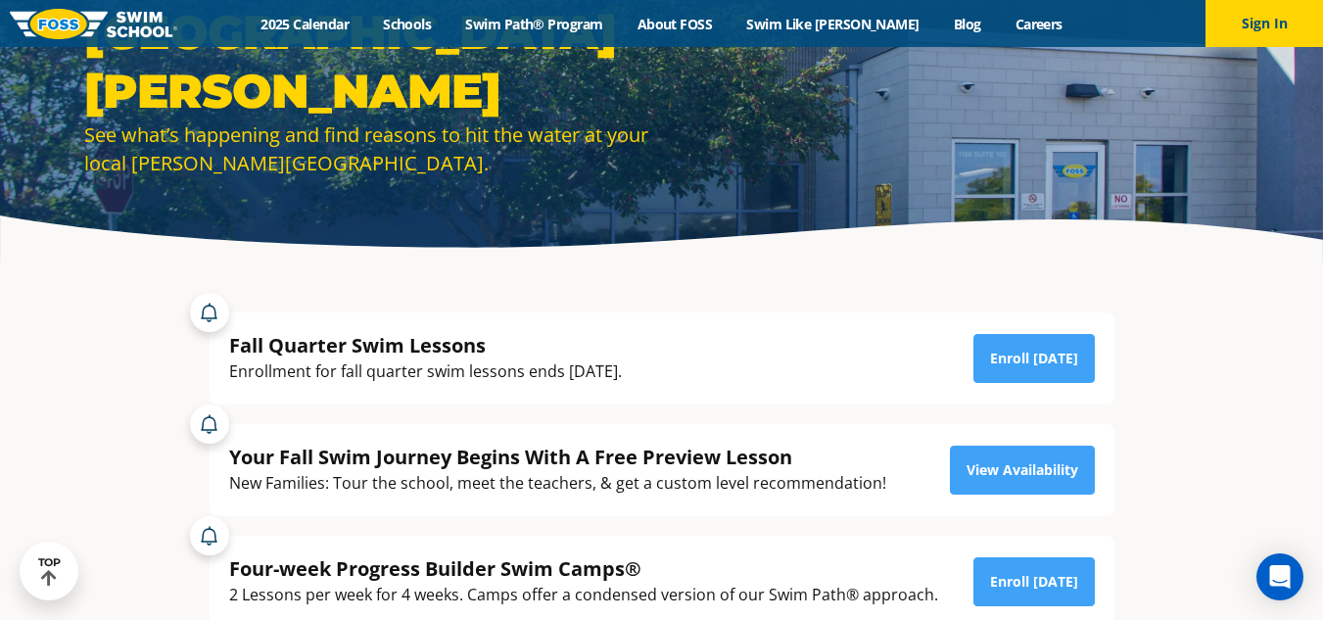
scroll to position [196, 0]
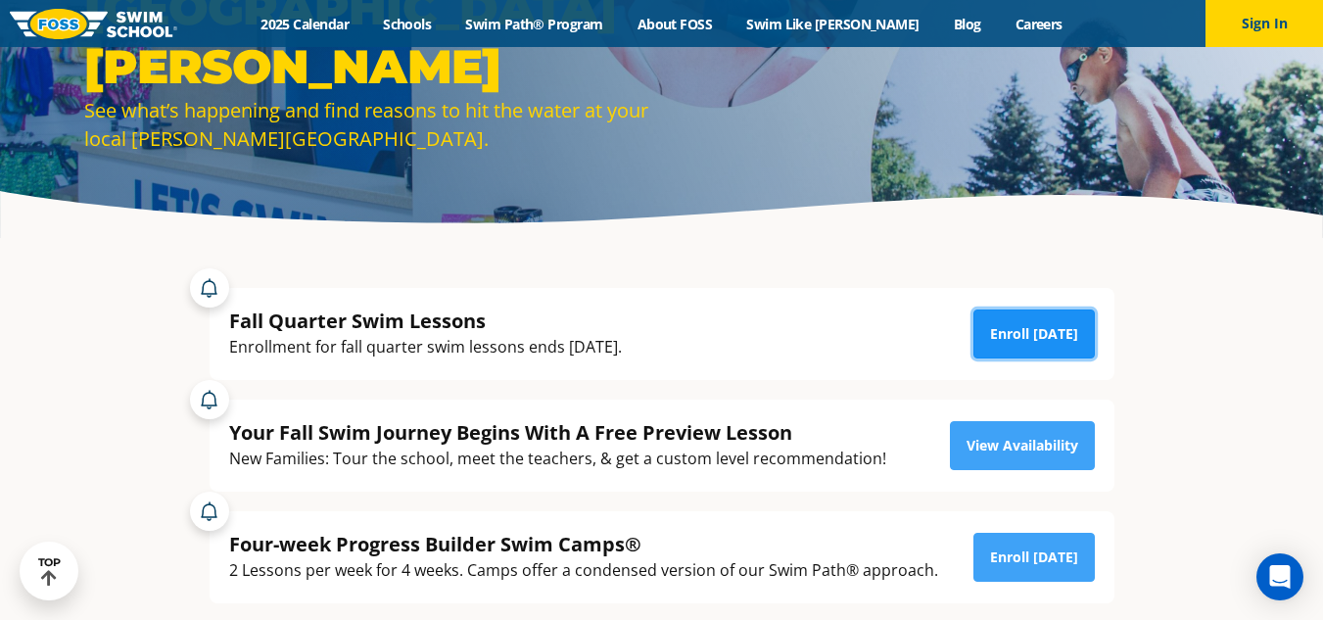
click at [1050, 318] on link "Enroll [DATE]" at bounding box center [1033, 333] width 121 height 49
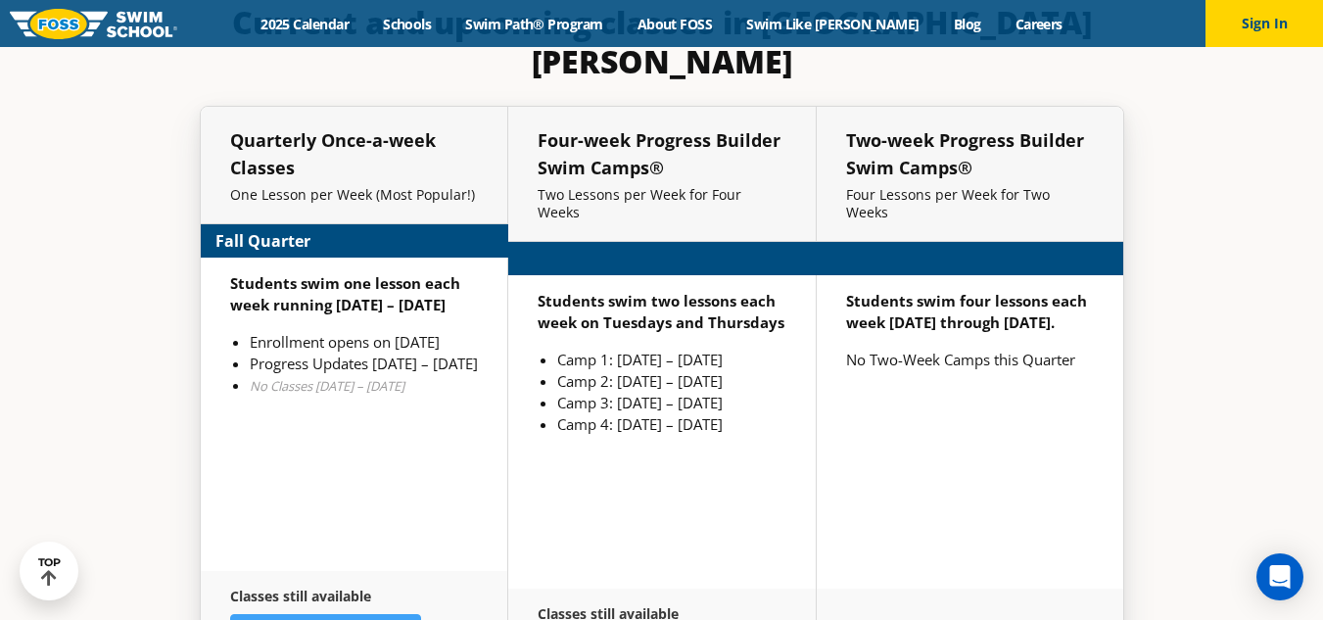
scroll to position [4477, 0]
